Goal: Task Accomplishment & Management: Manage account settings

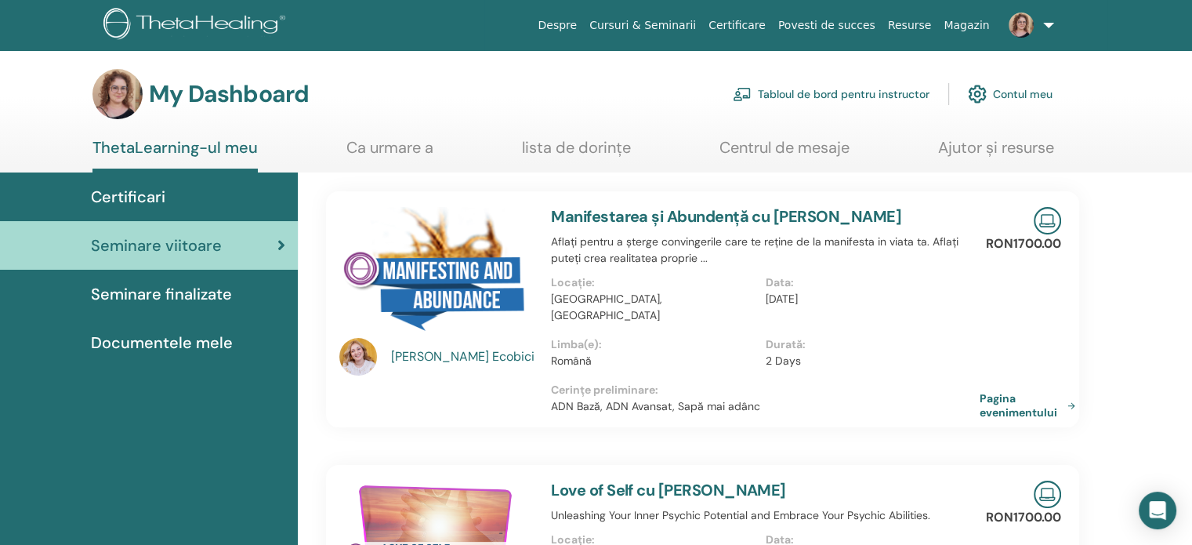
click at [153, 341] on span "Documentele mele" at bounding box center [162, 343] width 142 height 24
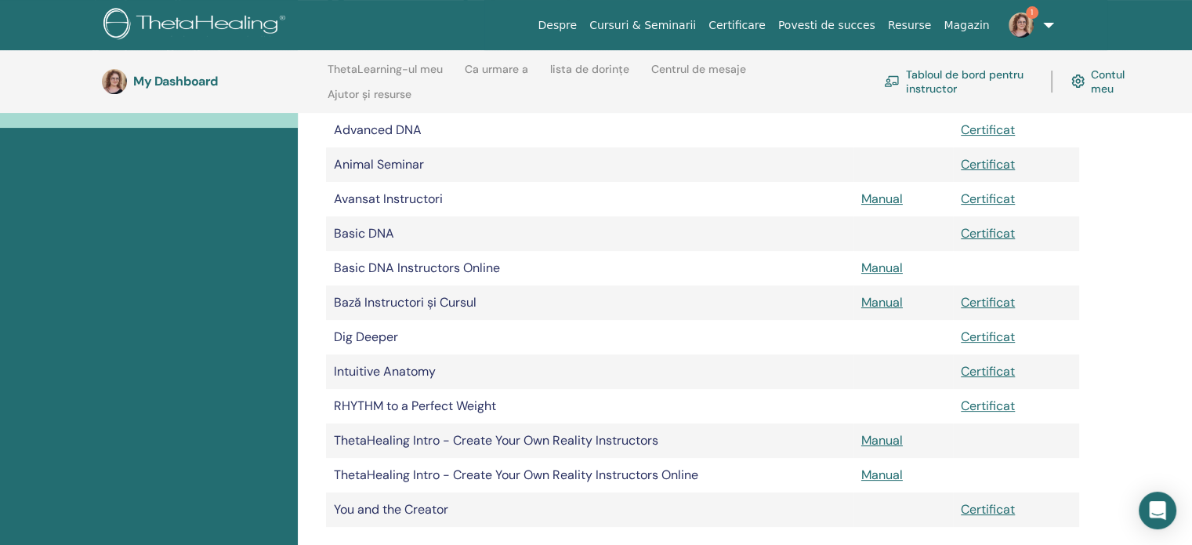
scroll to position [298, 0]
click at [972, 195] on link "Certificat" at bounding box center [988, 198] width 54 height 16
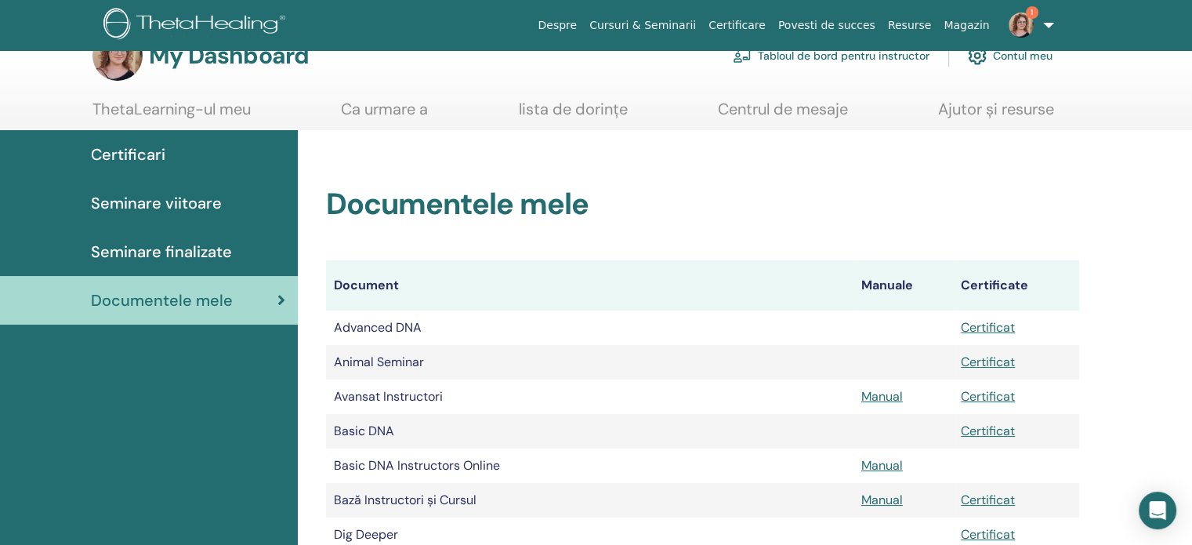
scroll to position [0, 0]
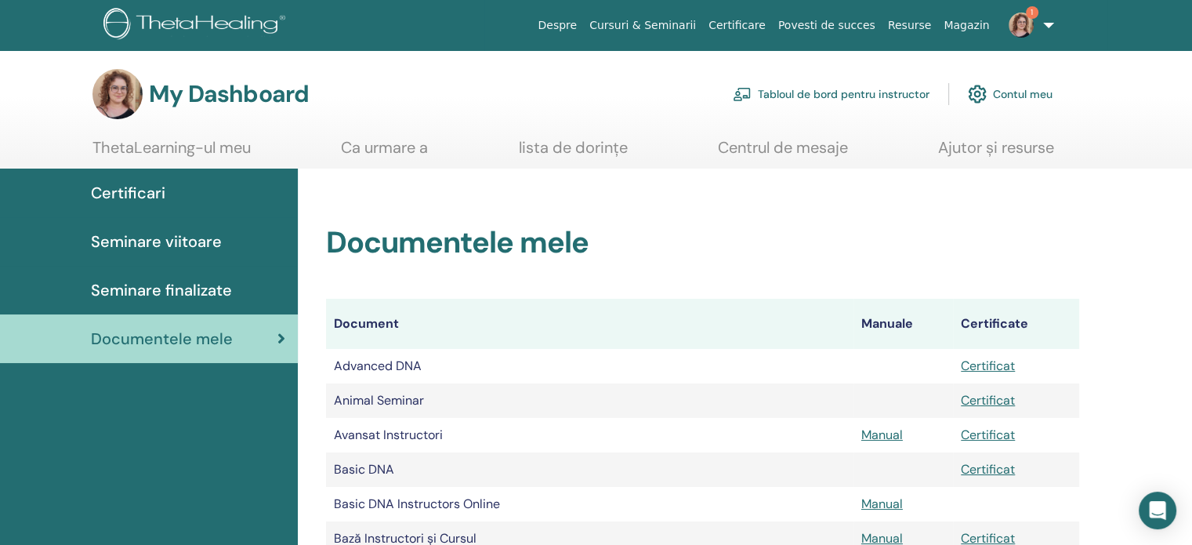
click at [203, 150] on link "ThetaLearning-ul meu" at bounding box center [171, 153] width 158 height 31
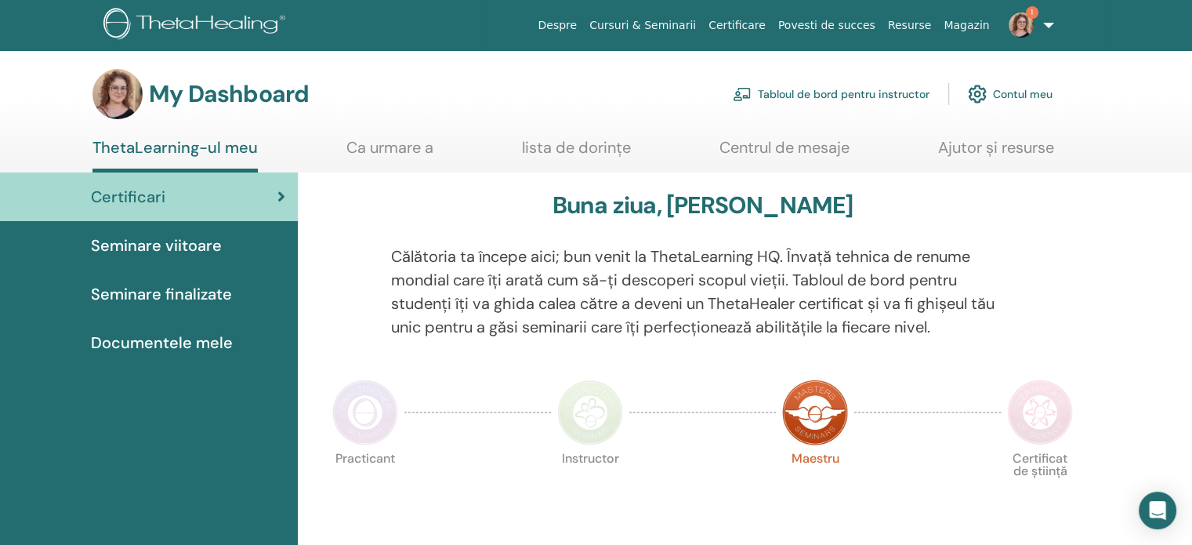
click at [603, 139] on link "lista de dorințe" at bounding box center [576, 153] width 109 height 31
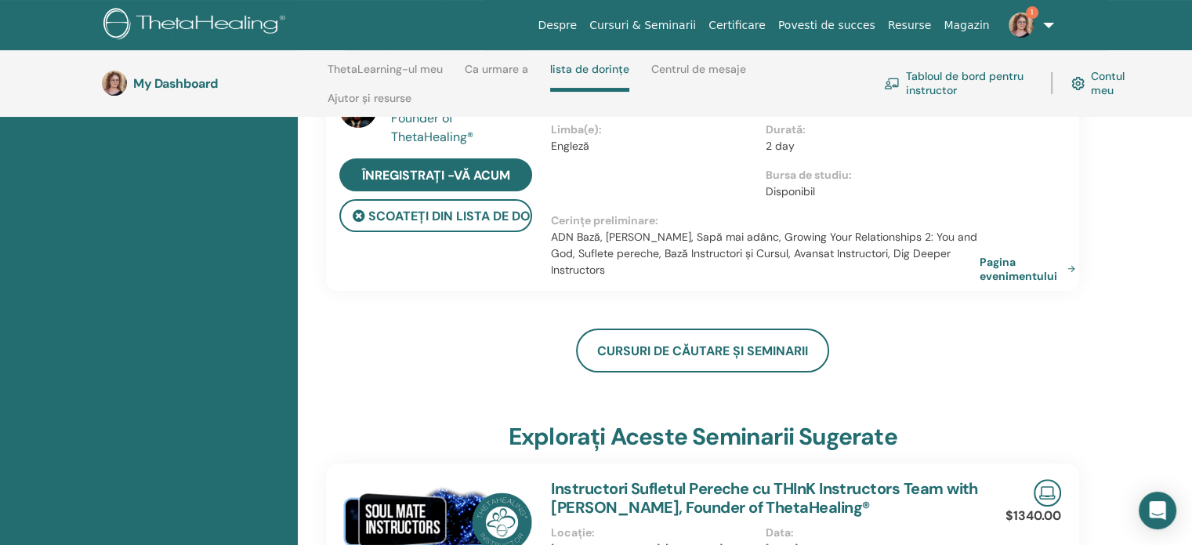
scroll to position [379, 0]
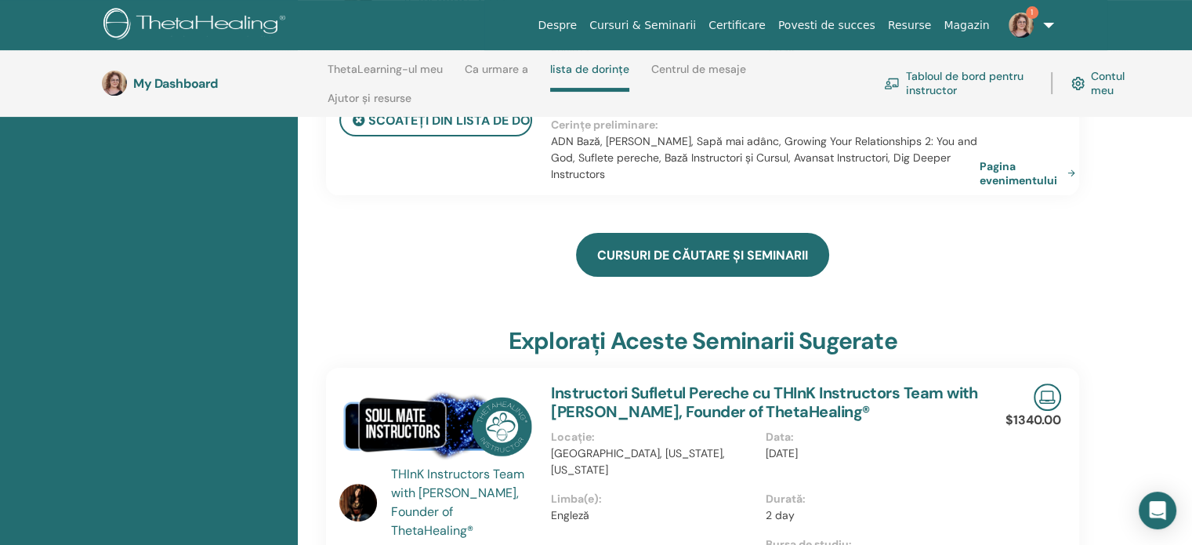
click at [762, 252] on link "Cursuri de căutare și seminarii" at bounding box center [702, 255] width 253 height 44
